Goal: Task Accomplishment & Management: Complete application form

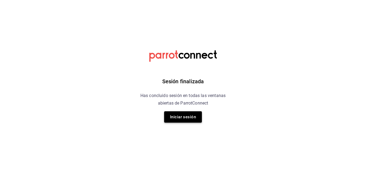
click at [186, 117] on button "Iniciar sesión" at bounding box center [183, 116] width 38 height 11
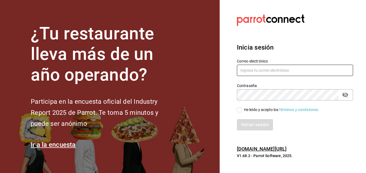
type input "[EMAIL_ADDRESS][DOMAIN_NAME]"
click at [238, 110] on input "He leído y acepto los Términos y condiciones." at bounding box center [239, 109] width 5 height 5
checkbox input "true"
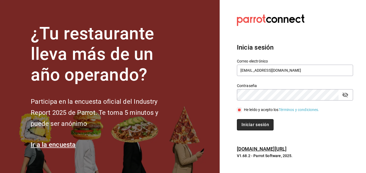
click at [255, 125] on button "Iniciar sesión" at bounding box center [255, 124] width 37 height 11
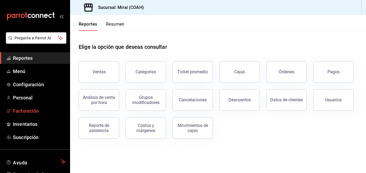
click at [37, 110] on span "Facturación" at bounding box center [39, 110] width 53 height 7
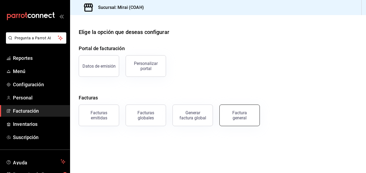
click at [243, 117] on div "Factura general" at bounding box center [239, 115] width 27 height 10
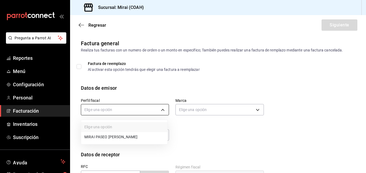
click at [162, 111] on body "Pregunta a Parrot AI Reportes Menú Configuración Personal Facturación Inventari…" at bounding box center [183, 86] width 366 height 173
click at [167, 83] on div at bounding box center [183, 86] width 366 height 173
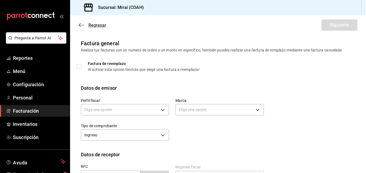
click at [81, 25] on icon "button" at bounding box center [81, 25] width 5 height 5
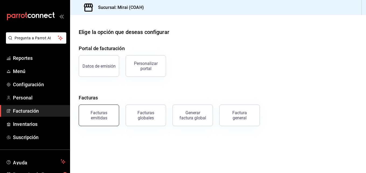
click at [103, 117] on div "Facturas emitidas" at bounding box center [98, 115] width 33 height 10
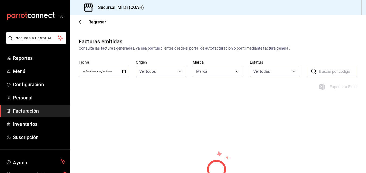
type input "183a807c-22b5-455a-989e-9c50dfc5d7ed"
click at [35, 110] on span "Facturación" at bounding box center [39, 110] width 53 height 7
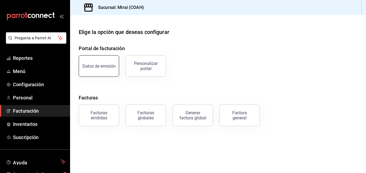
click at [109, 68] on button "Datos de emisión" at bounding box center [99, 66] width 40 height 22
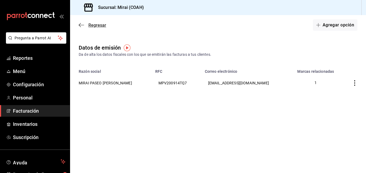
click at [83, 24] on icon "button" at bounding box center [81, 25] width 5 height 5
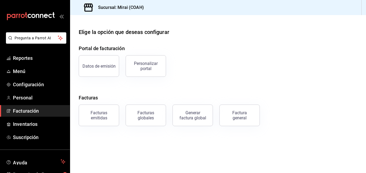
click at [33, 111] on span "Facturación" at bounding box center [39, 110] width 53 height 7
click at [108, 116] on div "Facturas emitidas" at bounding box center [98, 115] width 33 height 10
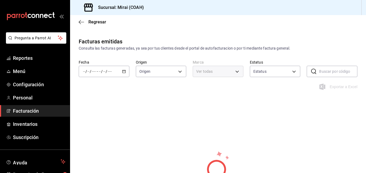
type input "ORDER_INVOICE,GENERAL_INVOICE"
type input "ACTIVE,PENDING_CANCELLATION,CANCELLED,PRE_CANCELLED"
type input "183a807c-22b5-455a-989e-9c50dfc5d7ed"
click at [81, 22] on icon "button" at bounding box center [81, 22] width 5 height 0
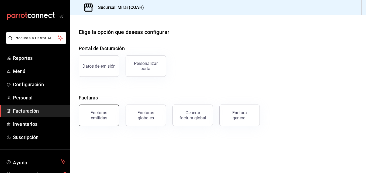
click at [101, 108] on button "Facturas emitidas" at bounding box center [99, 115] width 40 height 22
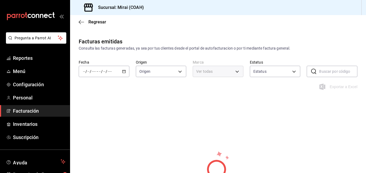
type input "ORDER_INVOICE,GENERAL_INVOICE"
type input "ACTIVE,PENDING_CANCELLATION,CANCELLED,PRE_CANCELLED"
type input "183a807c-22b5-455a-989e-9c50dfc5d7ed"
click at [82, 23] on icon "button" at bounding box center [81, 22] width 5 height 5
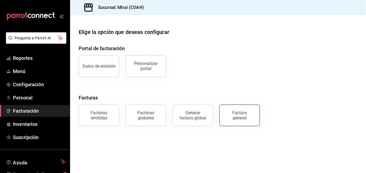
click at [236, 116] on div "Factura general" at bounding box center [239, 115] width 27 height 10
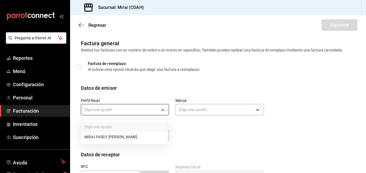
click at [165, 106] on body "Pregunta a Parrot AI Reportes Menú Configuración Personal Facturación Inventari…" at bounding box center [183, 86] width 366 height 173
click at [165, 106] on div at bounding box center [183, 86] width 366 height 173
click at [165, 106] on body "Pregunta a Parrot AI Reportes Menú Configuración Personal Facturación Inventari…" at bounding box center [183, 86] width 366 height 173
click at [364, 169] on div at bounding box center [183, 86] width 366 height 173
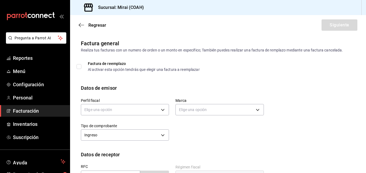
click at [364, 169] on div "Elige una opción MIRAI PASEO [PERSON_NAME]" at bounding box center [183, 86] width 366 height 173
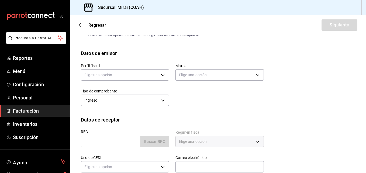
scroll to position [31, 0]
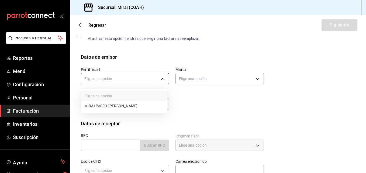
click at [161, 78] on body "Pregunta a Parrot AI Reportes Menú Configuración Personal Facturación Inventari…" at bounding box center [183, 86] width 366 height 173
click at [128, 104] on li "MIRAI PASEO [PERSON_NAME]" at bounding box center [124, 106] width 86 height 10
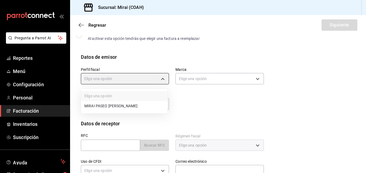
type input "3bacf688-7921-424d-b544-f38721bc93d8"
type input "183a807c-22b5-455a-989e-9c50dfc5d7ed"
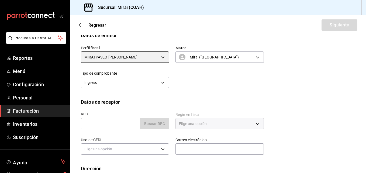
scroll to position [63, 0]
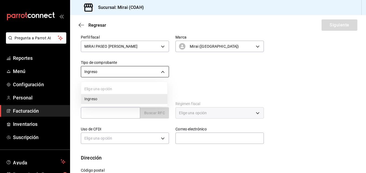
click at [160, 67] on body "Pregunta a Parrot AI Reportes Menú Configuración Personal Facturación Inventari…" at bounding box center [183, 86] width 366 height 173
click at [160, 67] on div at bounding box center [183, 86] width 366 height 173
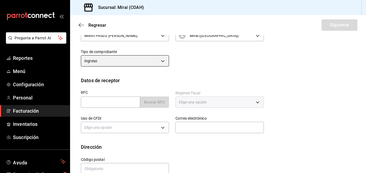
scroll to position [85, 0]
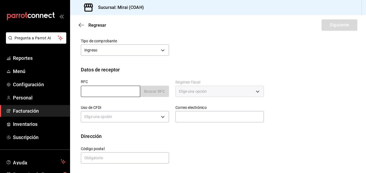
click at [120, 89] on input "text" at bounding box center [110, 91] width 59 height 11
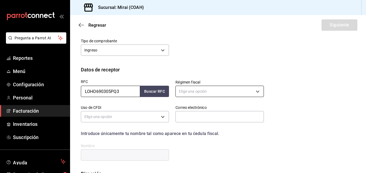
type input "LOHO690305PQ3"
click at [255, 90] on body "Pregunta a Parrot AI Reportes Menú Configuración Personal Facturación Inventari…" at bounding box center [183, 86] width 366 height 173
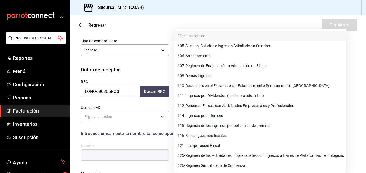
click at [233, 106] on span "612 - Personas Físicas con Actividades Empresariales y Profesionales" at bounding box center [235, 106] width 116 height 6
type input "612"
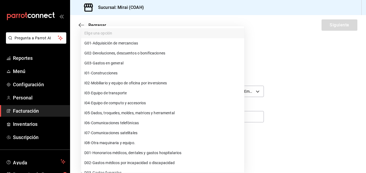
click at [156, 115] on body "Pregunta a Parrot AI Reportes Menú Configuración Personal Facturación Inventari…" at bounding box center [183, 86] width 366 height 173
click at [120, 62] on span "G03 - Gastos en general" at bounding box center [103, 63] width 39 height 6
type input "G03"
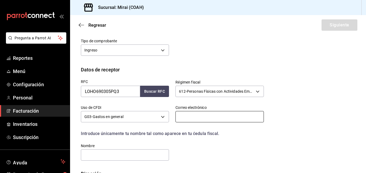
click at [219, 115] on input "text" at bounding box center [219, 116] width 88 height 11
type input "[EMAIL_ADDRESS][DOMAIN_NAME]"
click at [140, 158] on input "text" at bounding box center [125, 154] width 88 height 11
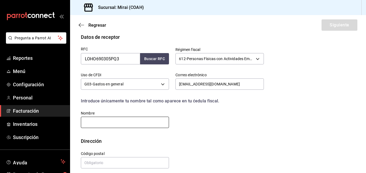
scroll to position [122, 0]
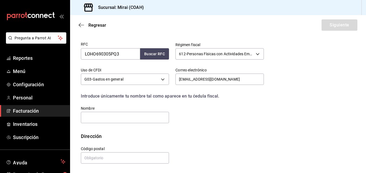
click at [196, 135] on div "Dirección" at bounding box center [218, 135] width 274 height 7
click at [126, 121] on input "text" at bounding box center [125, 117] width 88 height 11
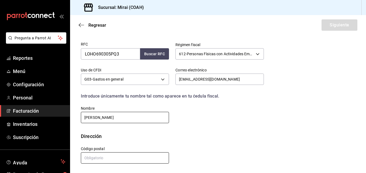
type input "[PERSON_NAME]"
click at [103, 157] on input "text" at bounding box center [125, 157] width 88 height 11
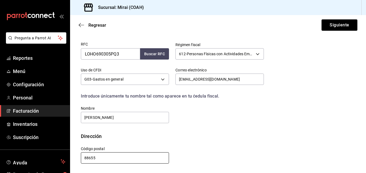
scroll to position [0, 0]
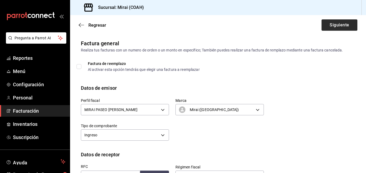
type input "88655"
click at [338, 26] on button "Siguiente" at bounding box center [339, 24] width 36 height 11
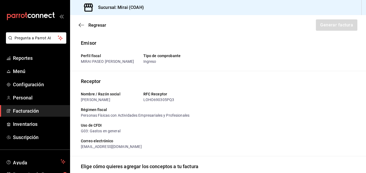
type input "90101500 - Establecimientos para comer y beber"
type input "E48 - Unidad de Servicio"
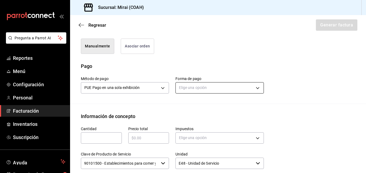
click at [259, 88] on body "Pregunta a Parrot AI Reportes Menú Configuración Personal Facturación Inventari…" at bounding box center [183, 86] width 366 height 173
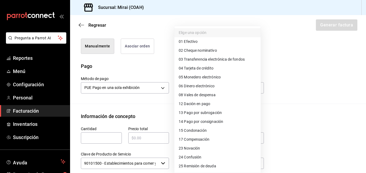
click at [200, 68] on span "04 Tarjeta de crédito" at bounding box center [196, 68] width 35 height 6
type input "04"
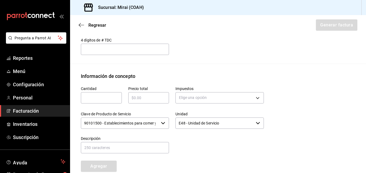
scroll to position [202, 0]
click at [94, 96] on input "text" at bounding box center [101, 97] width 41 height 6
type input "1"
click at [135, 97] on input "text" at bounding box center [148, 97] width 41 height 6
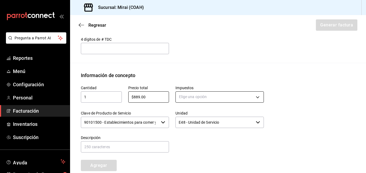
type input "$889.00"
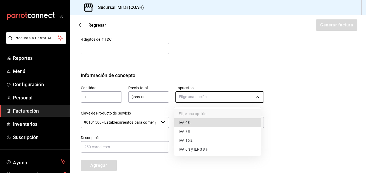
click at [256, 99] on body "Pregunta a Parrot AI Reportes Menú Configuración Personal Facturación Inventari…" at bounding box center [183, 86] width 366 height 173
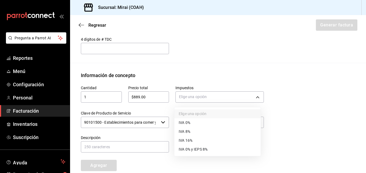
click at [194, 141] on li "IVA 16%" at bounding box center [217, 140] width 86 height 9
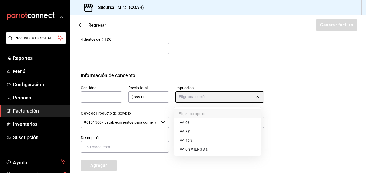
type input "IVA_16"
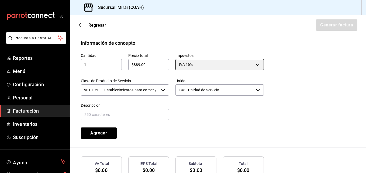
scroll to position [246, 0]
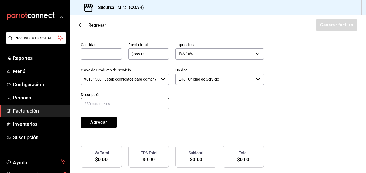
click at [116, 101] on input "text" at bounding box center [125, 103] width 88 height 11
type input "CONSUMO"
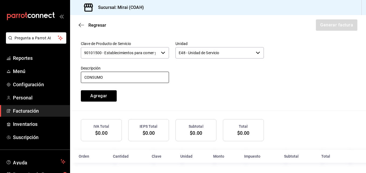
scroll to position [273, 0]
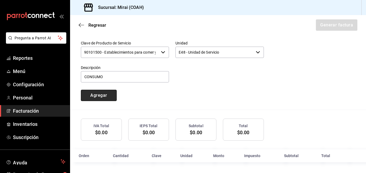
click at [101, 98] on button "Agregar" at bounding box center [99, 95] width 36 height 11
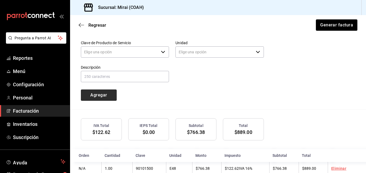
type input "90101500 - Establecimientos para comer y beber"
type input "E48 - Unidad de Servicio"
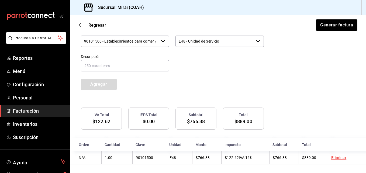
scroll to position [286, 0]
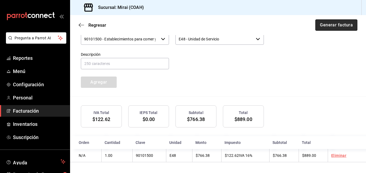
click at [334, 25] on button "Generar factura" at bounding box center [336, 24] width 42 height 11
